Goal: Task Accomplishment & Management: Use online tool/utility

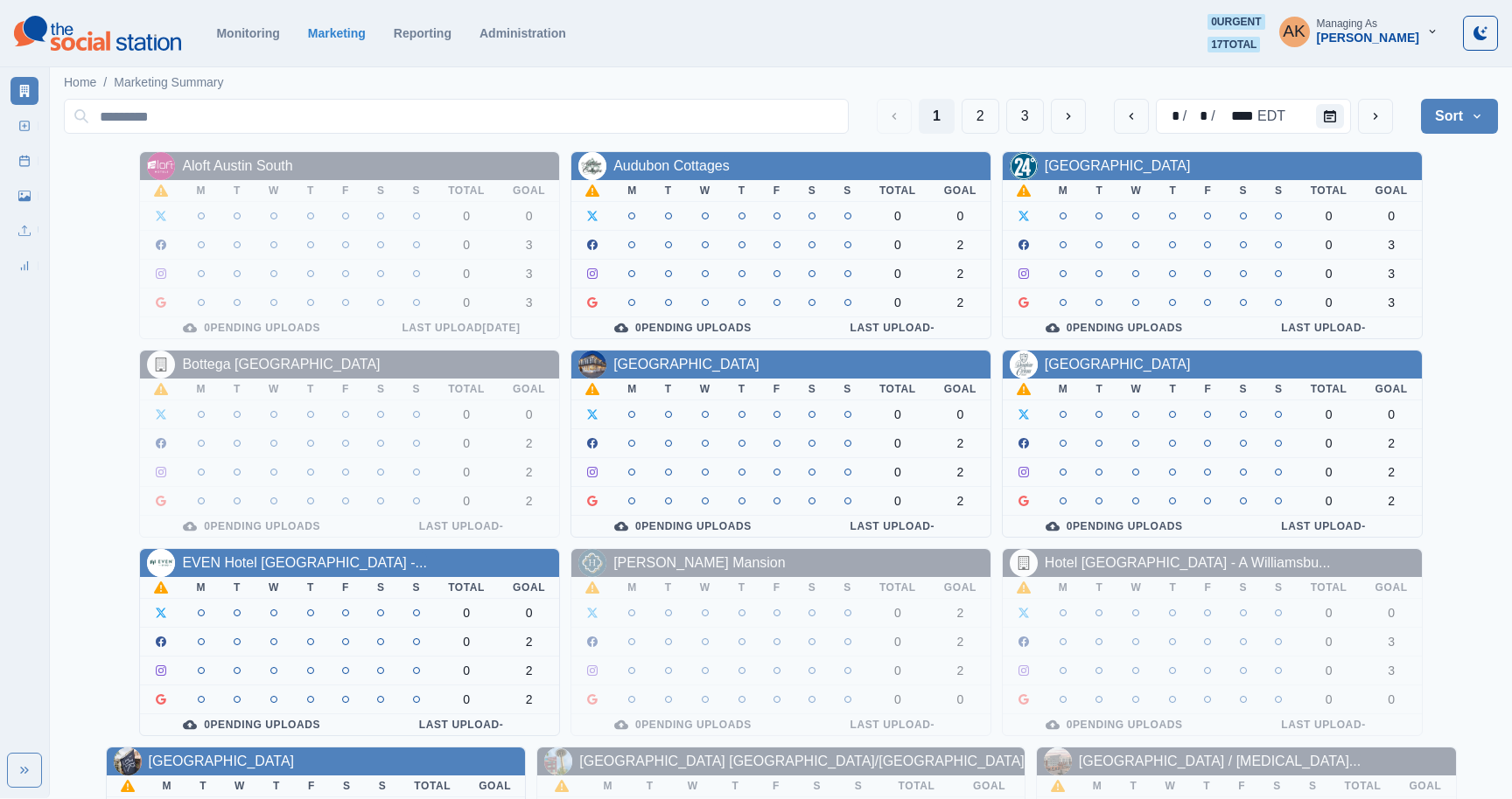
click at [672, 181] on th "T" at bounding box center [669, 190] width 35 height 21
click at [668, 175] on div "Audubon Cottages" at bounding box center [672, 166] width 117 height 21
click at [233, 37] on link "Monitoring" at bounding box center [248, 33] width 63 height 14
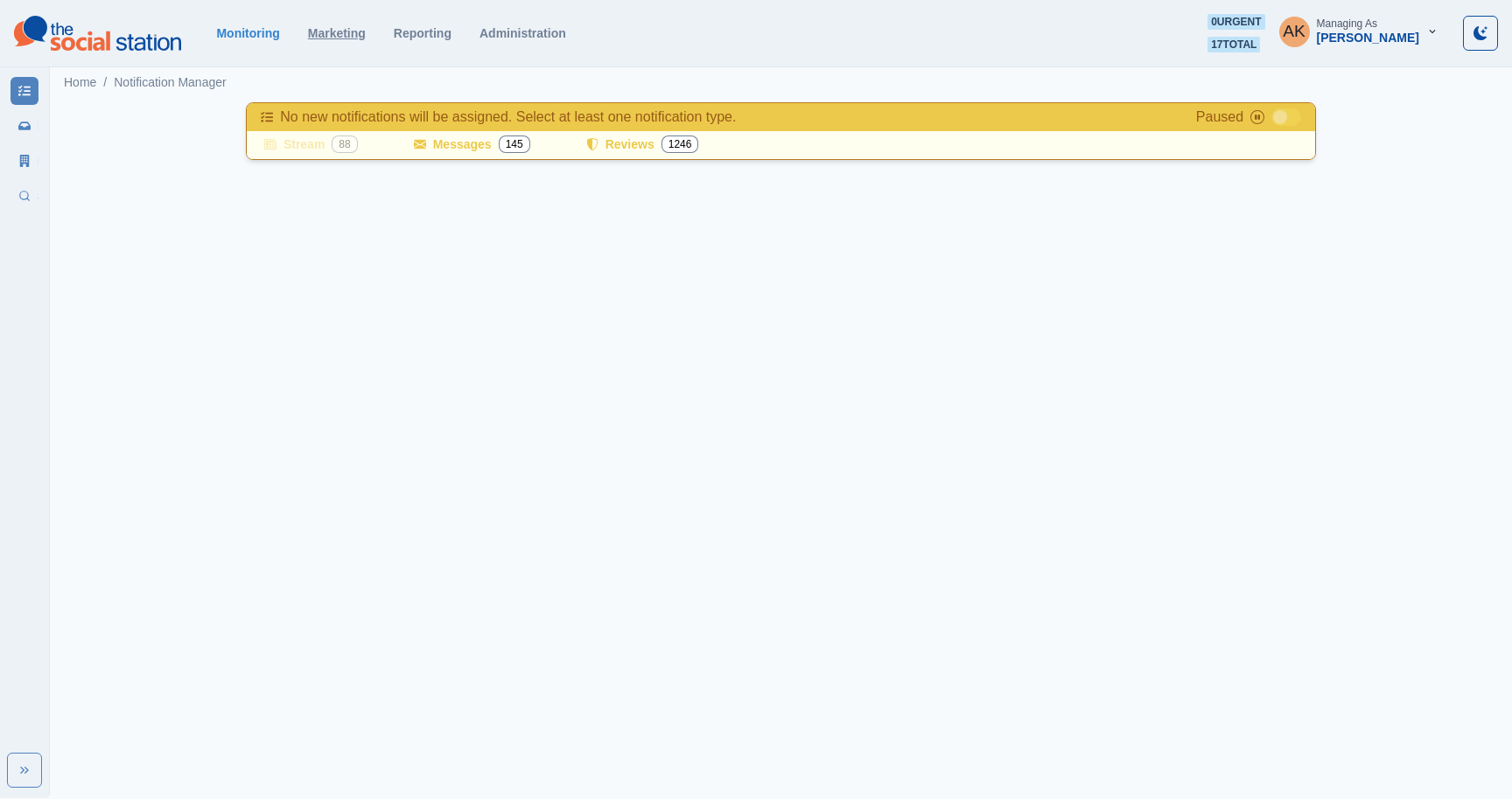
click at [360, 38] on link "Marketing" at bounding box center [337, 33] width 58 height 14
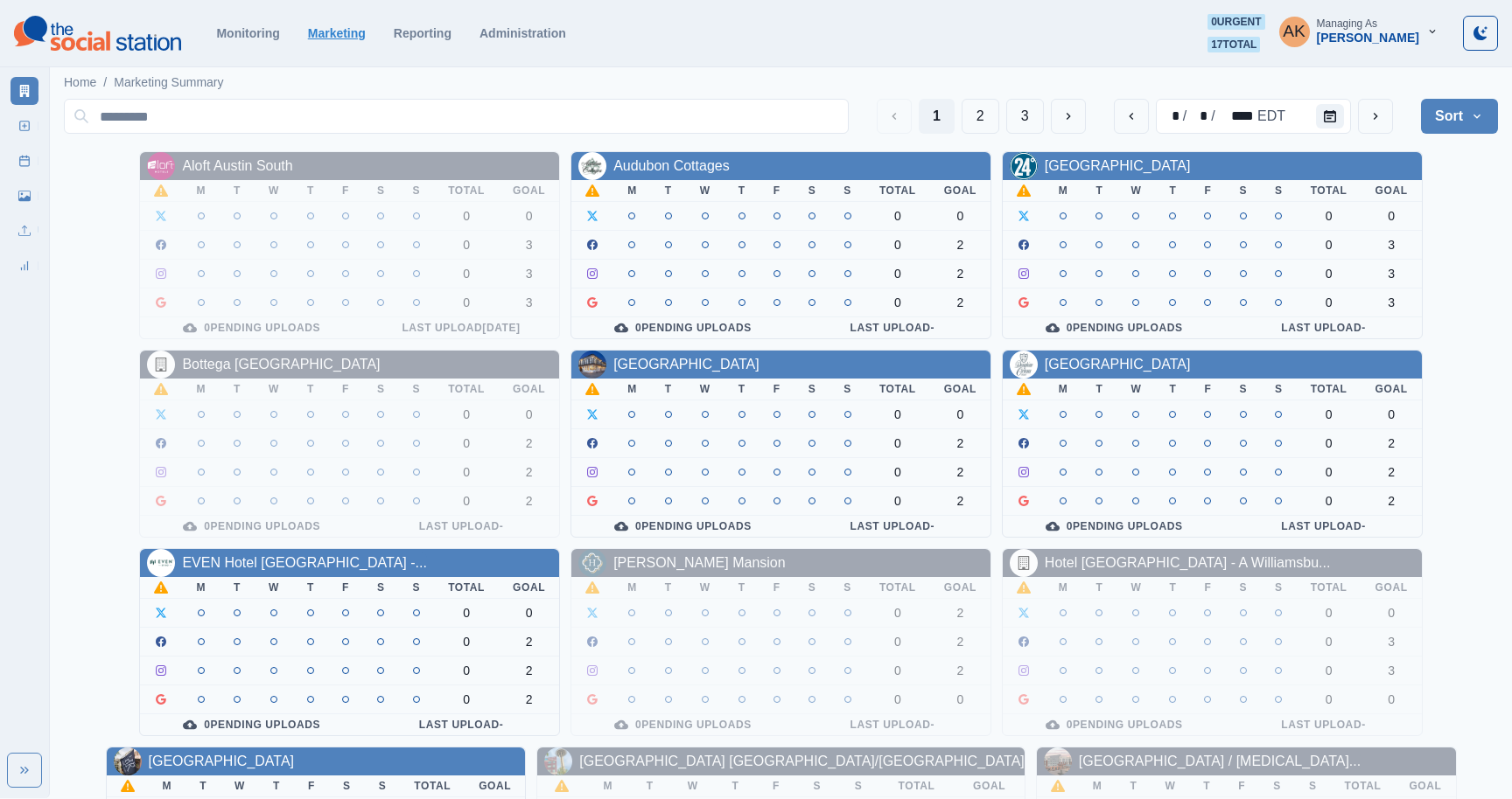
click at [360, 38] on link "Marketing" at bounding box center [337, 33] width 58 height 14
click at [19, 782] on button "Expand" at bounding box center [25, 771] width 35 height 35
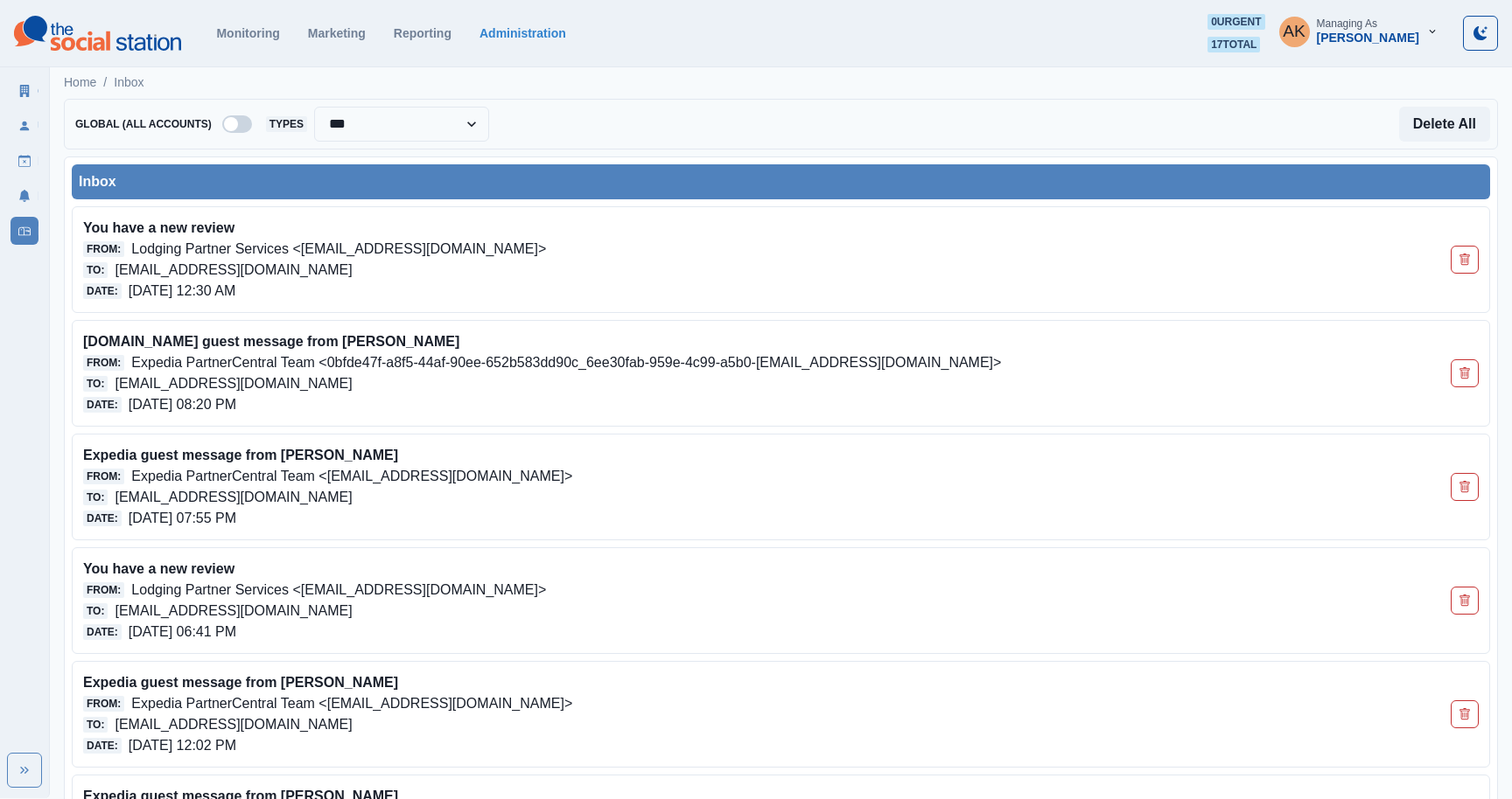
click at [243, 122] on span at bounding box center [237, 124] width 30 height 18
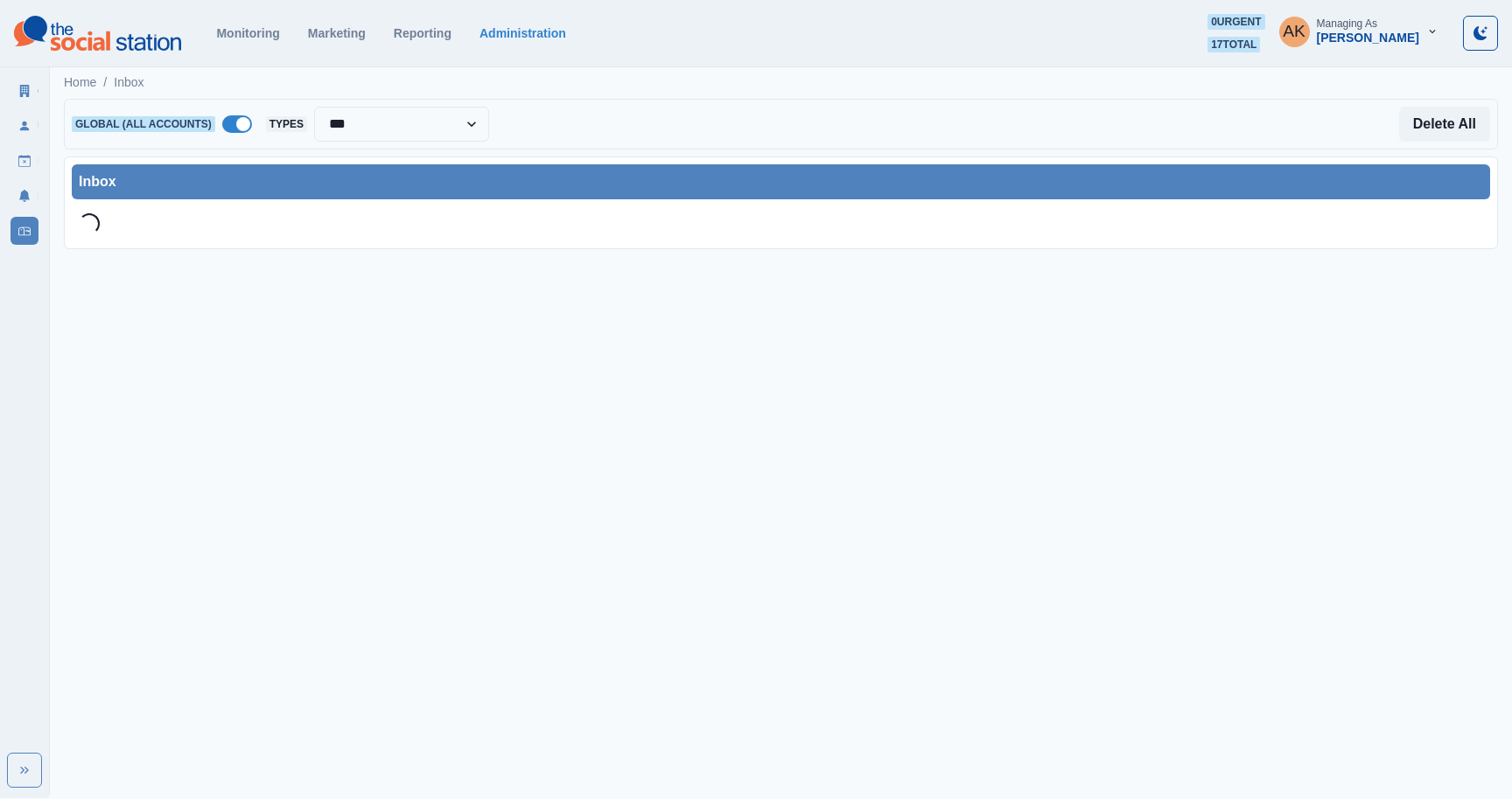
click at [240, 122] on span at bounding box center [243, 124] width 14 height 14
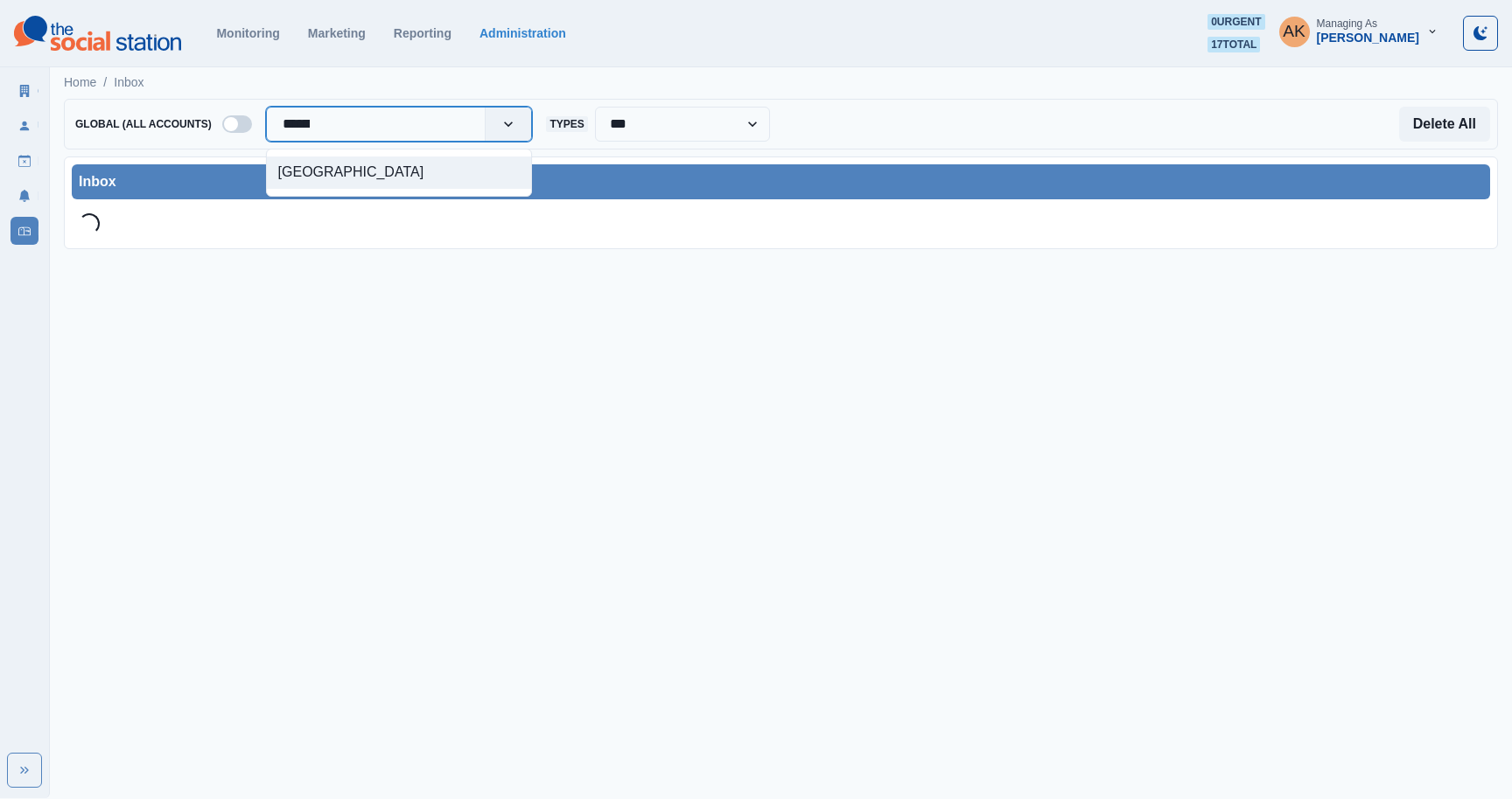
type input "*******"
click at [402, 179] on div "[GEOGRAPHIC_DATA]" at bounding box center [399, 172] width 265 height 33
click at [380, 130] on div at bounding box center [376, 124] width 187 height 24
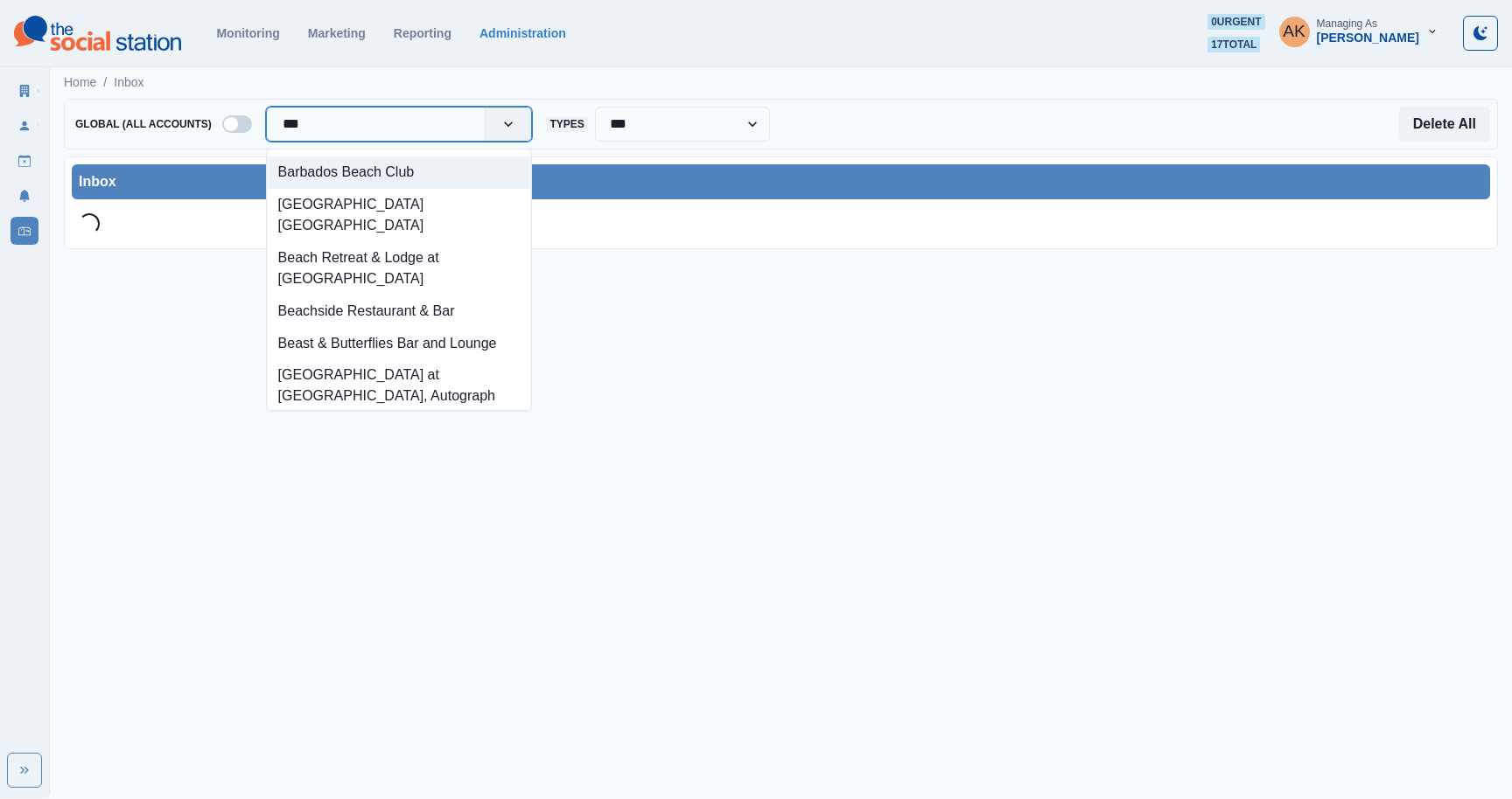
type input "****"
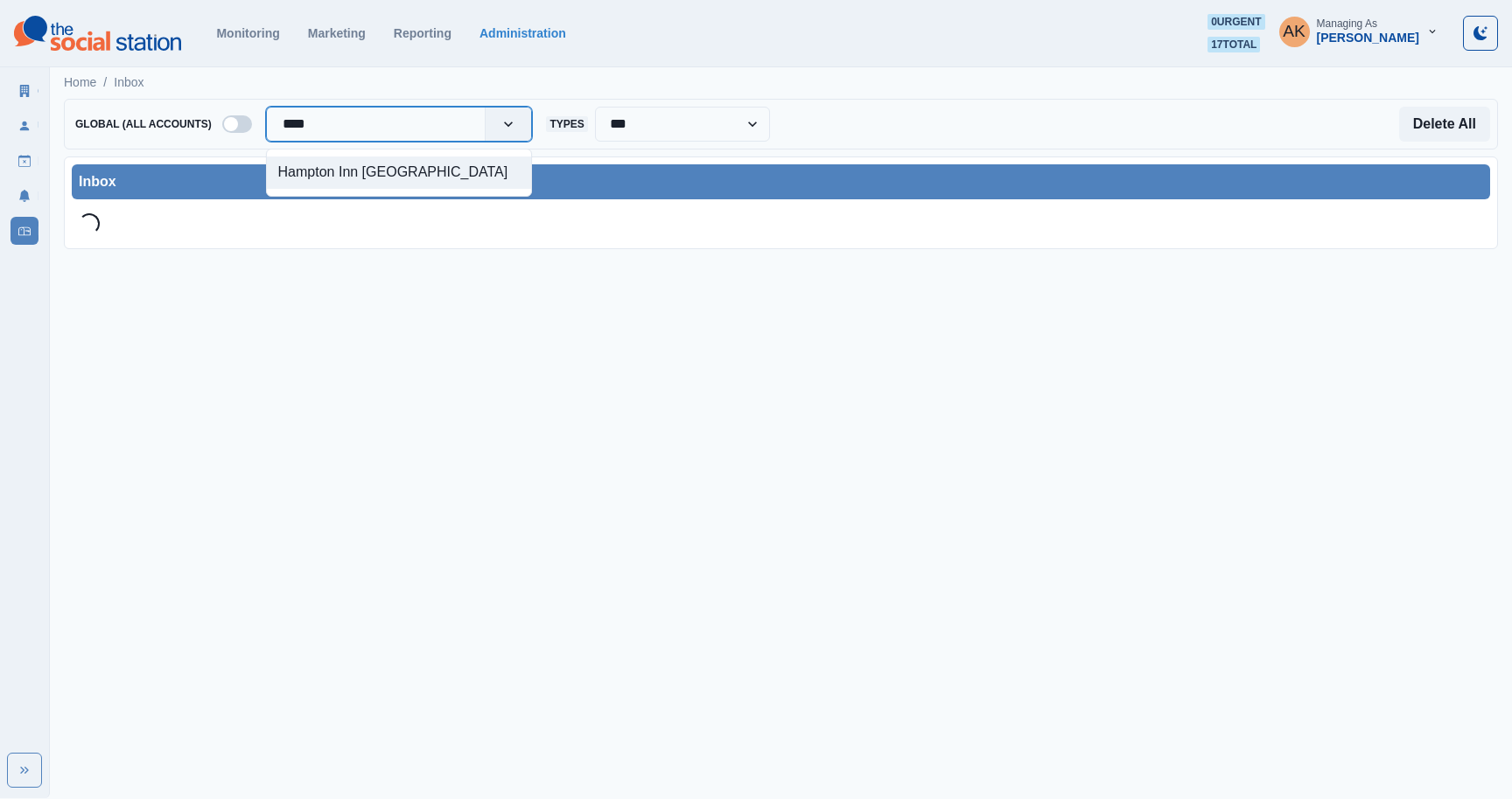
click at [341, 176] on div "Hampton Inn [GEOGRAPHIC_DATA]" at bounding box center [399, 172] width 265 height 33
